Goal: Navigation & Orientation: Find specific page/section

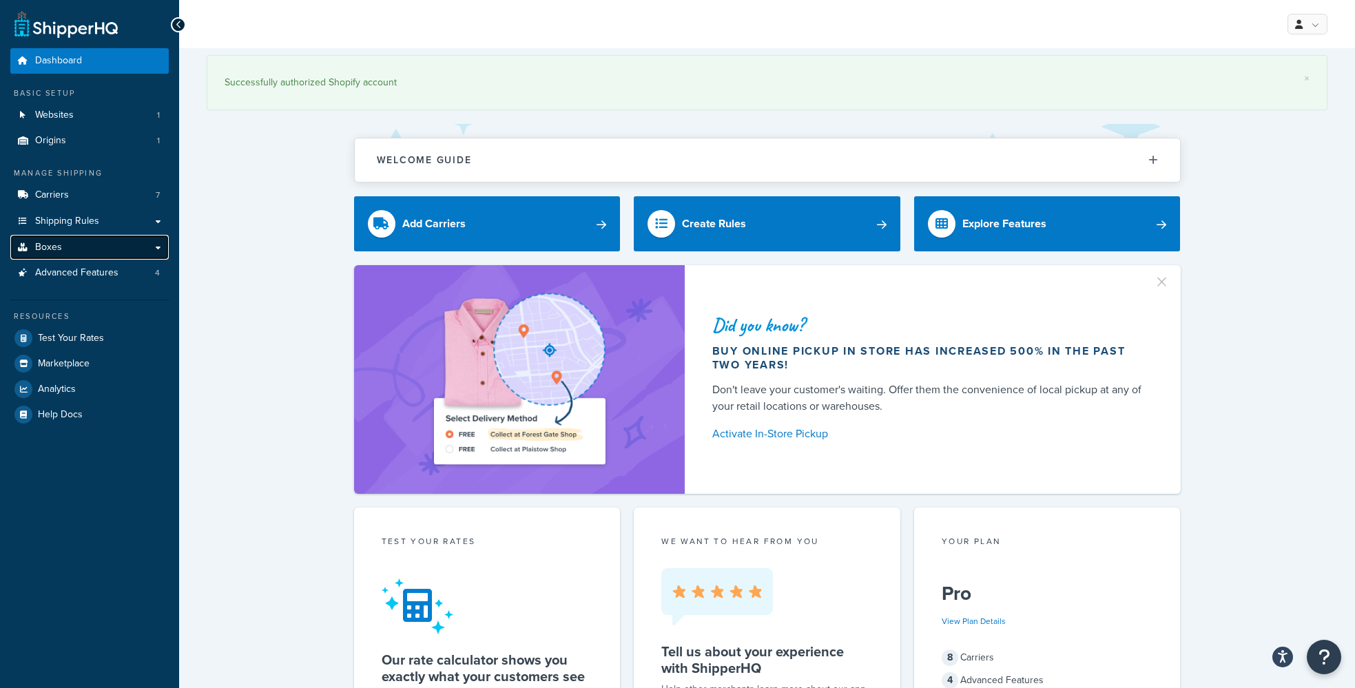
click at [57, 245] on span "Boxes" at bounding box center [48, 248] width 27 height 12
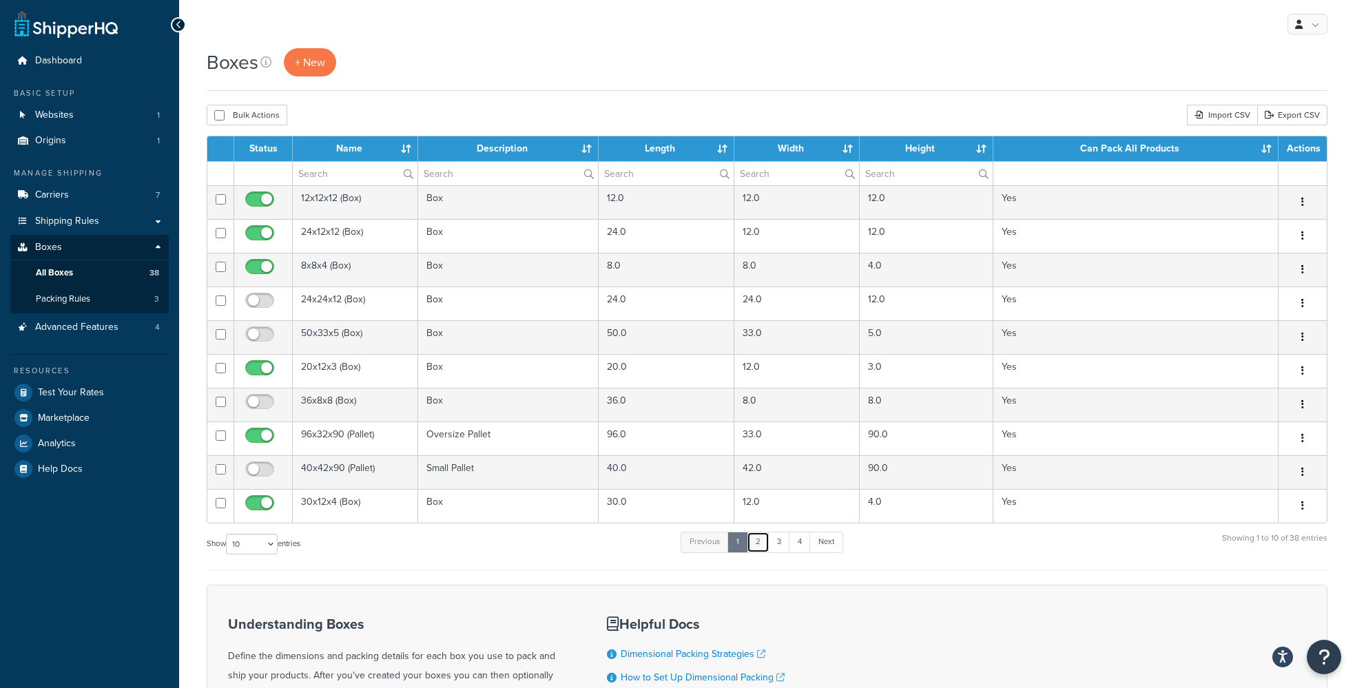
click at [758, 549] on link "2" at bounding box center [758, 542] width 23 height 21
click at [738, 548] on link "1" at bounding box center [735, 542] width 21 height 21
click at [758, 544] on link "2" at bounding box center [758, 542] width 23 height 21
click at [784, 541] on link "3" at bounding box center [776, 542] width 22 height 21
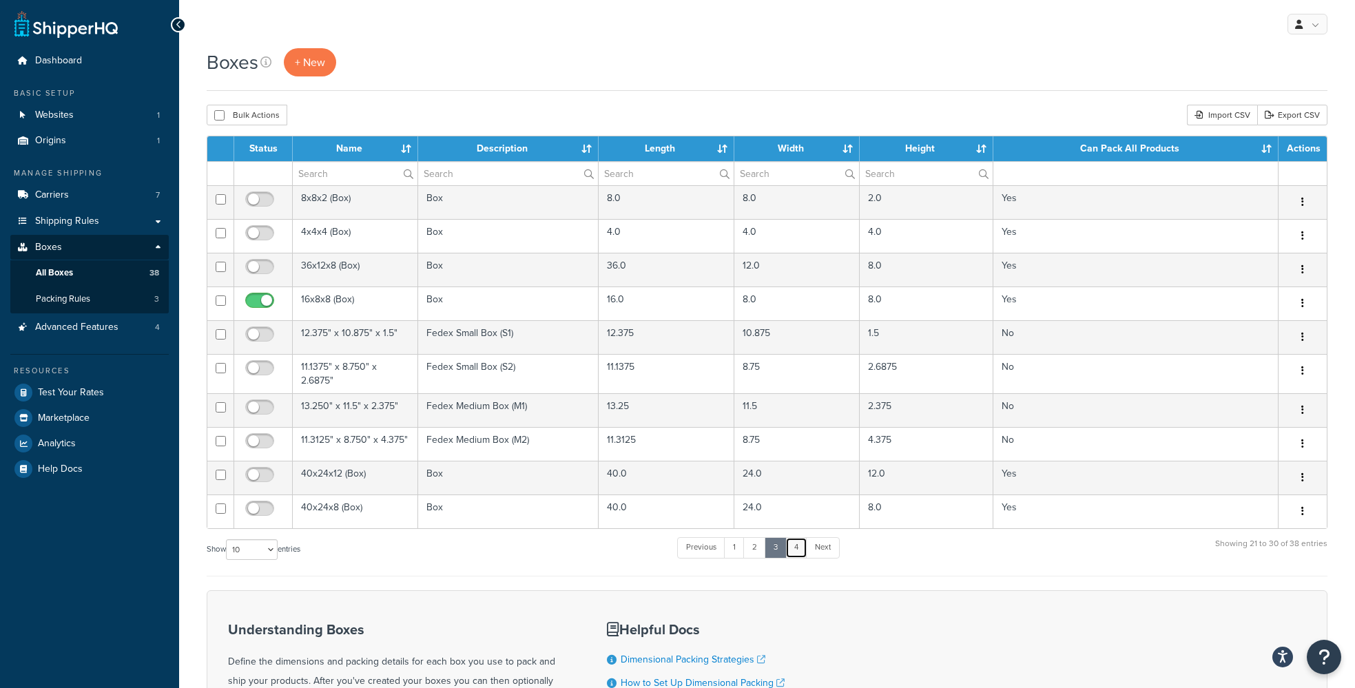
click at [803, 552] on link "4" at bounding box center [796, 547] width 22 height 21
